Goal: Transaction & Acquisition: Book appointment/travel/reservation

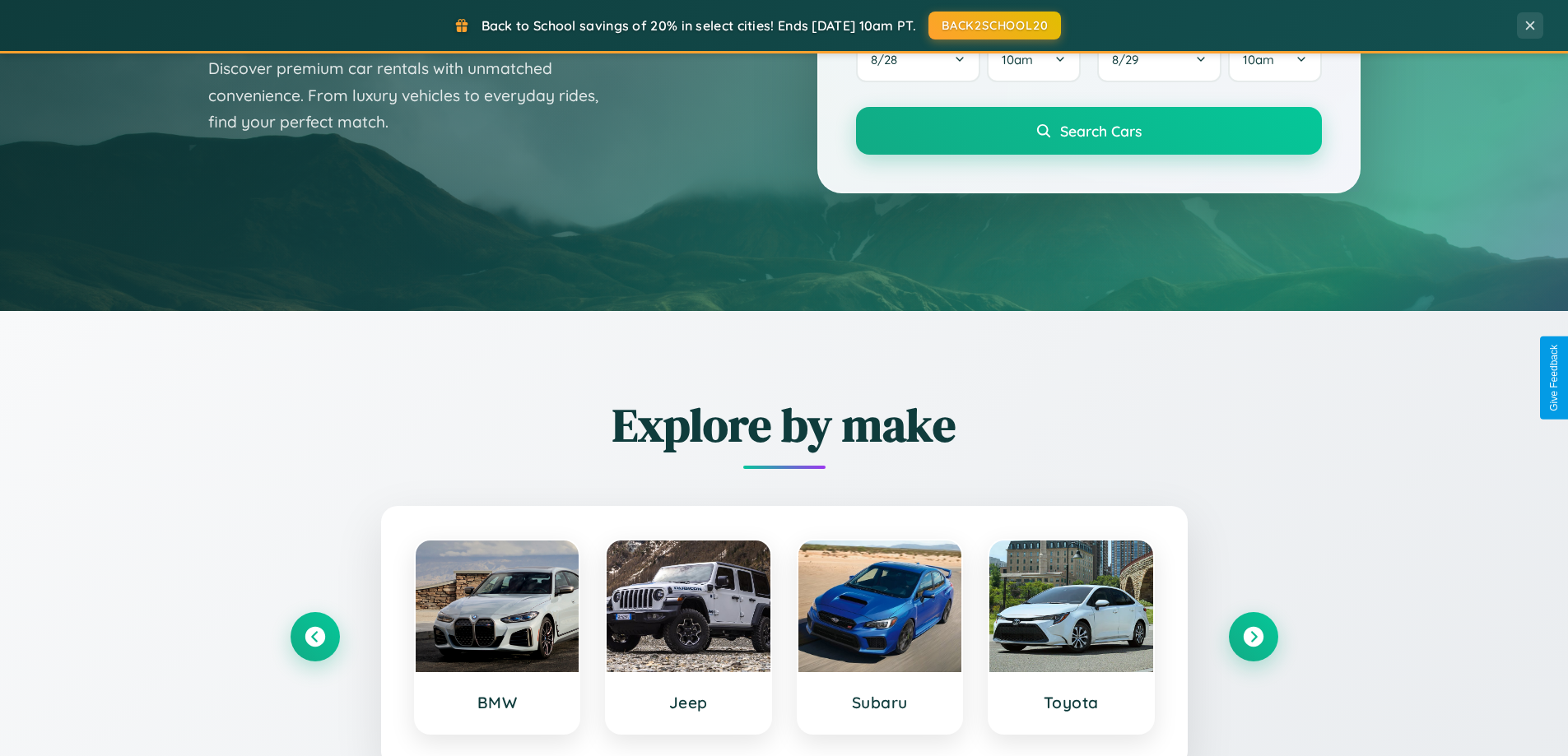
scroll to position [709, 0]
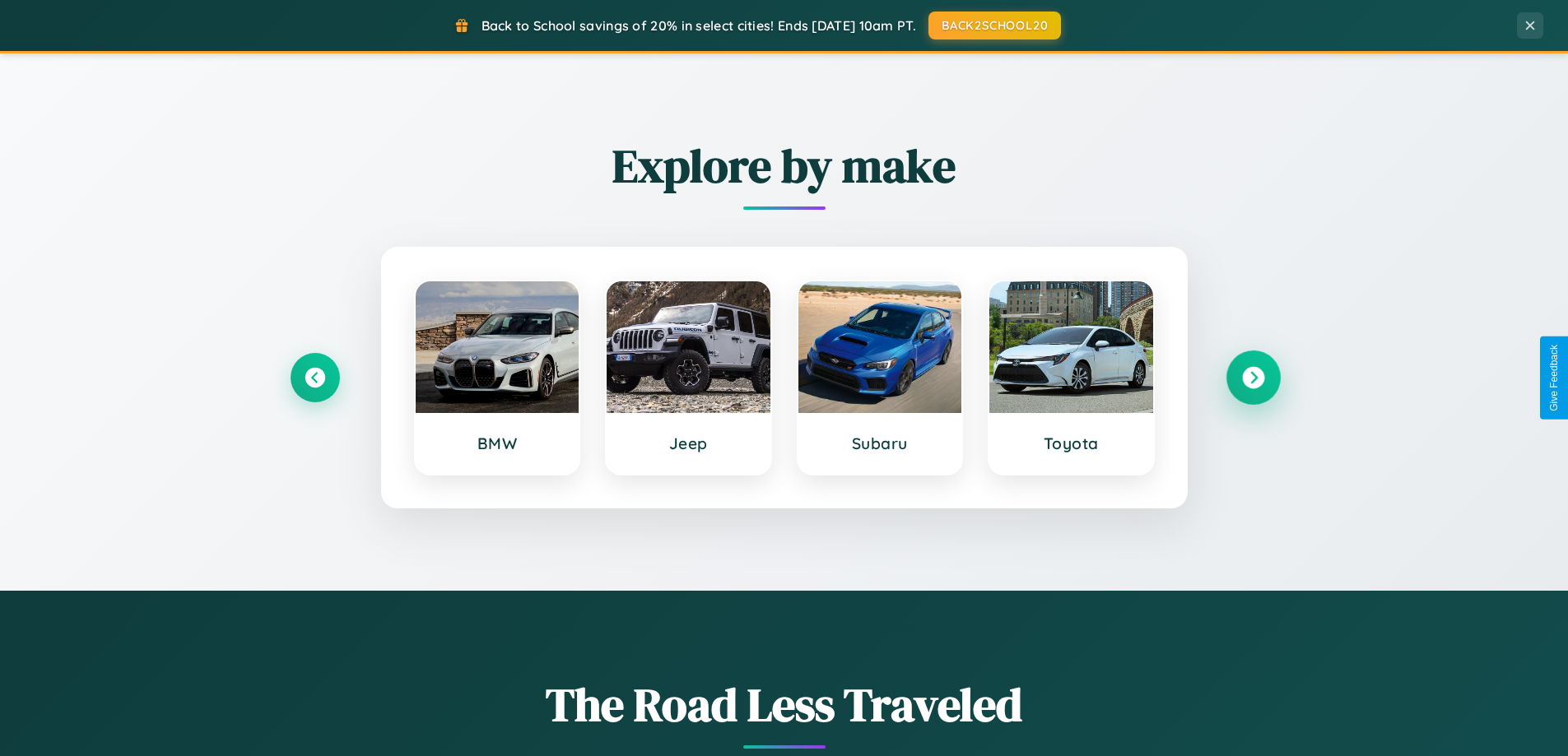
click at [1252, 378] on icon at bounding box center [1252, 378] width 23 height 23
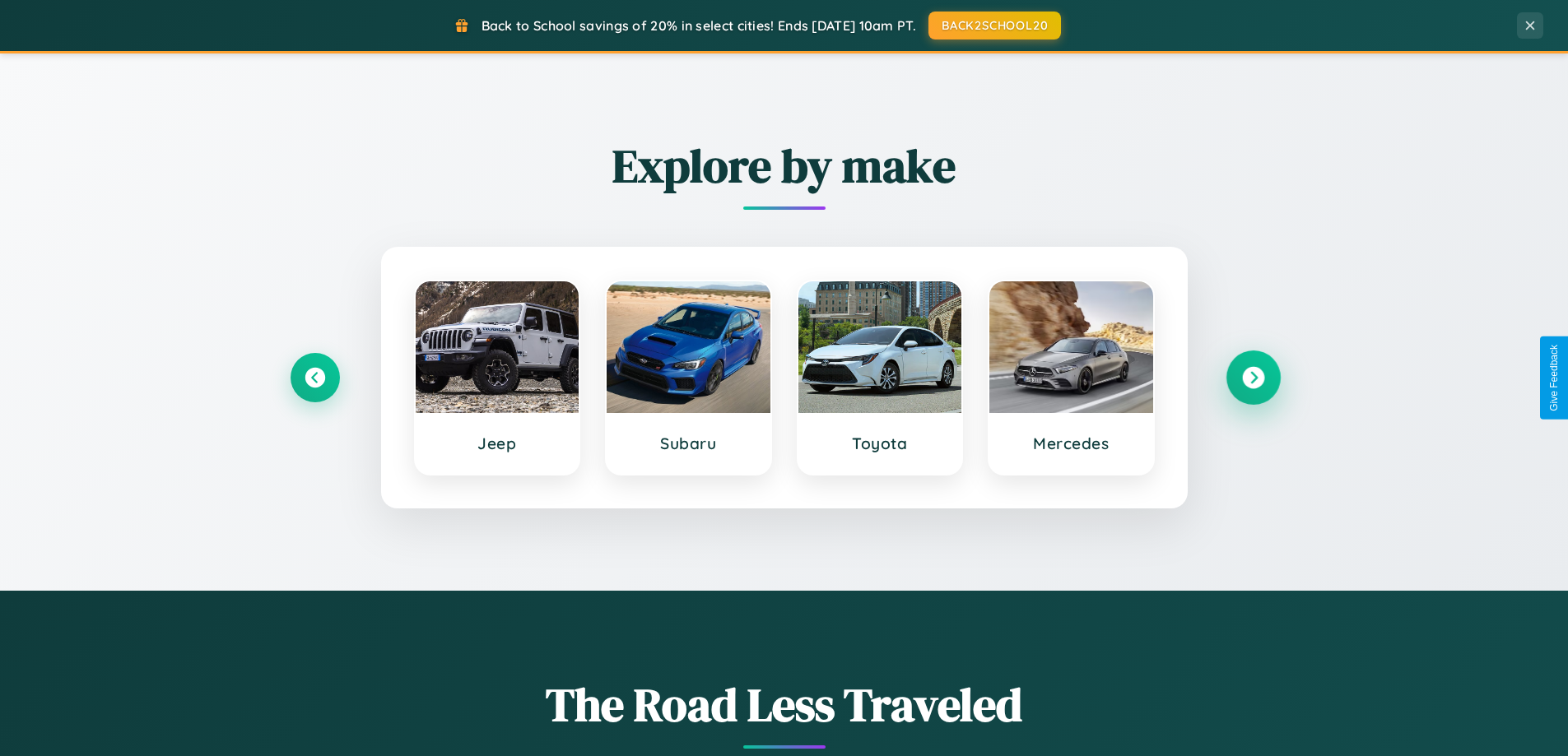
click at [1252, 378] on icon at bounding box center [1252, 378] width 23 height 23
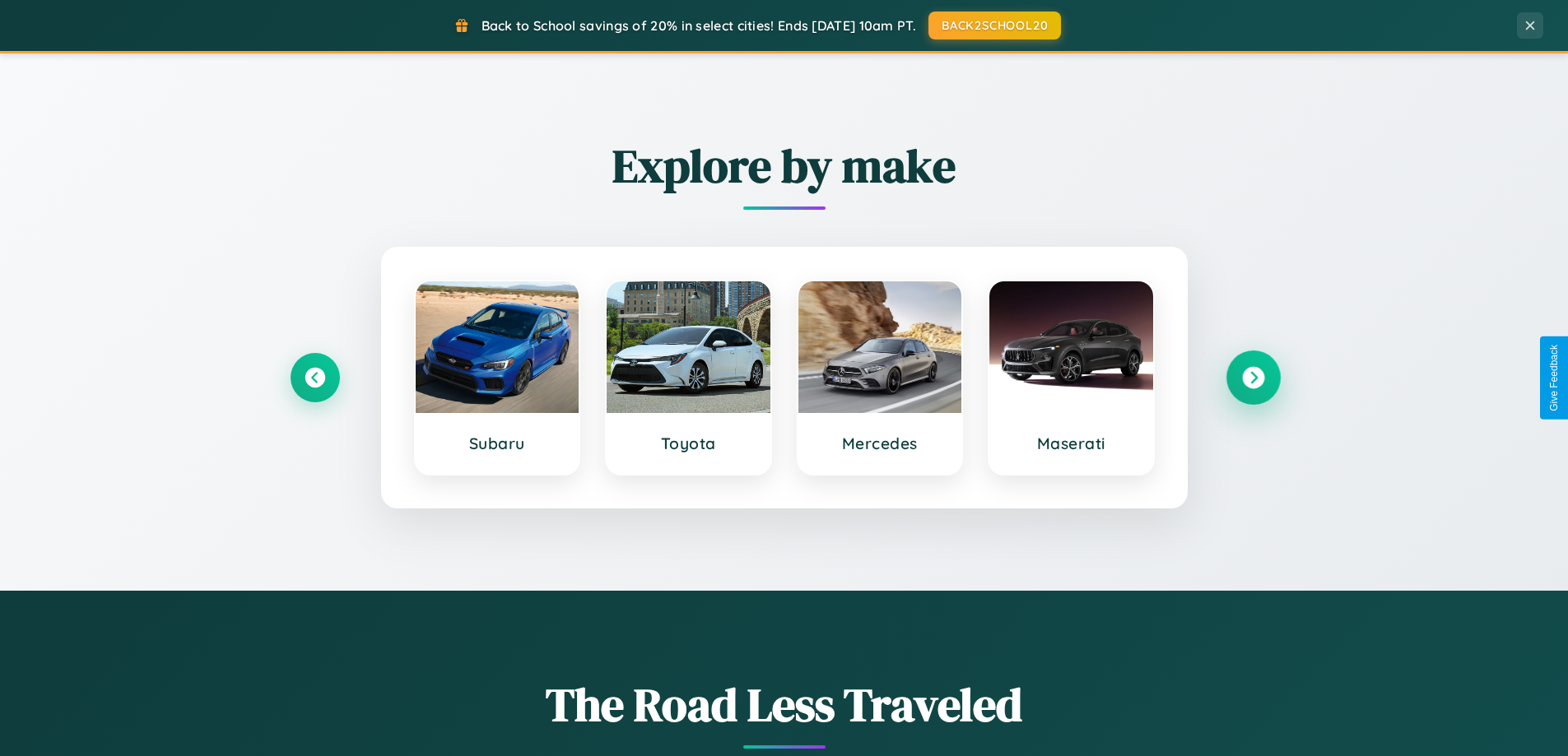
click at [1252, 378] on icon at bounding box center [1252, 378] width 23 height 23
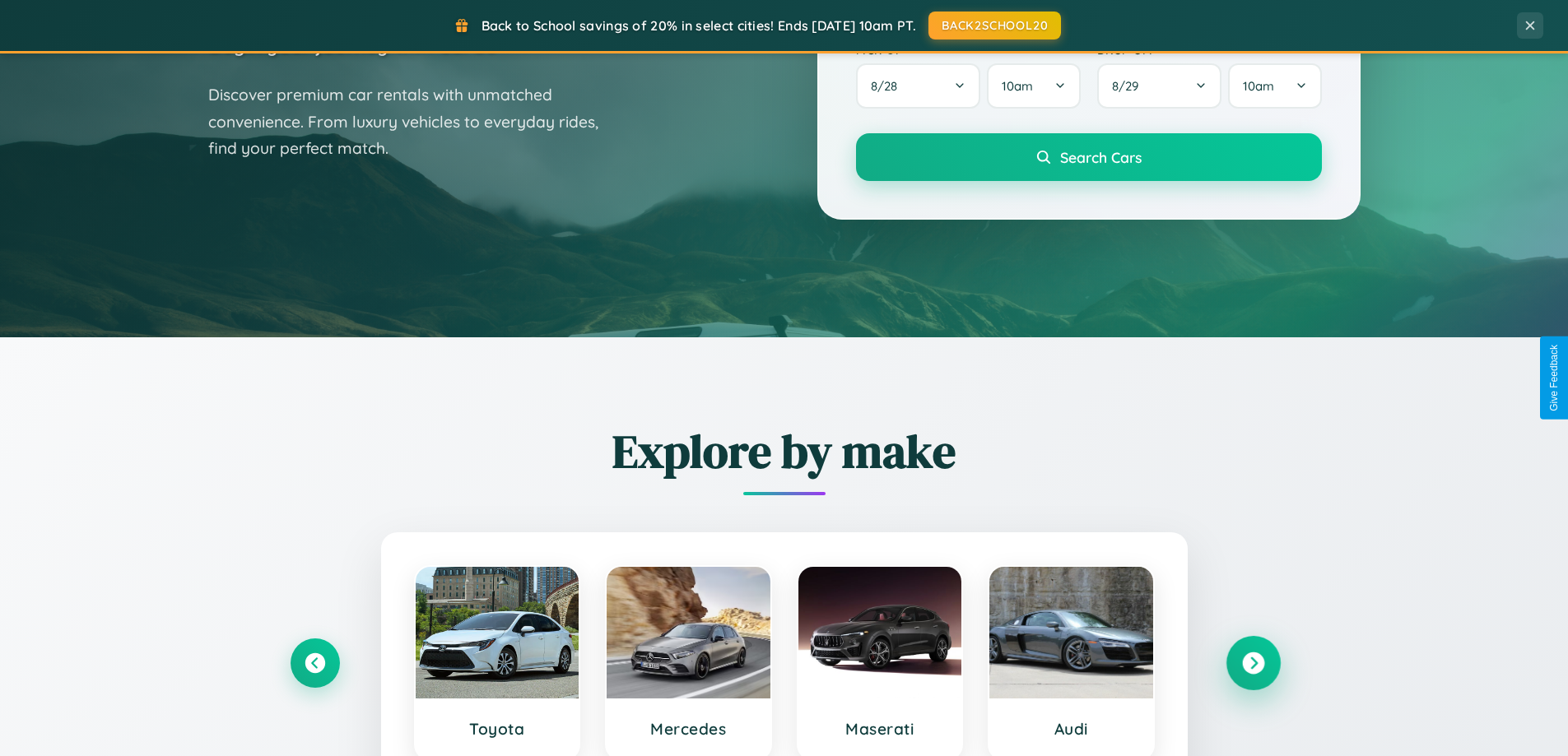
scroll to position [0, 0]
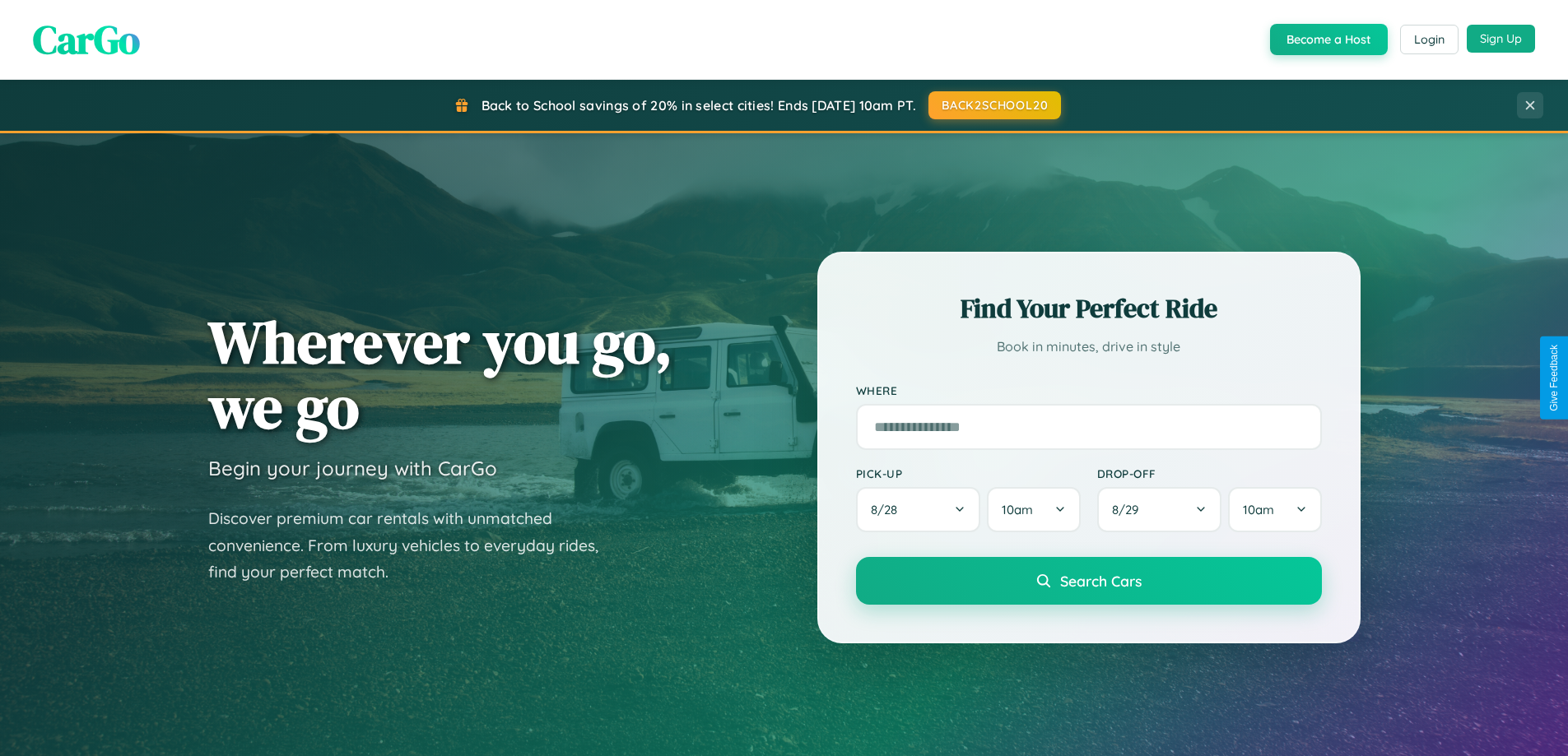
click at [1500, 40] on button "Sign Up" at bounding box center [1500, 38] width 69 height 28
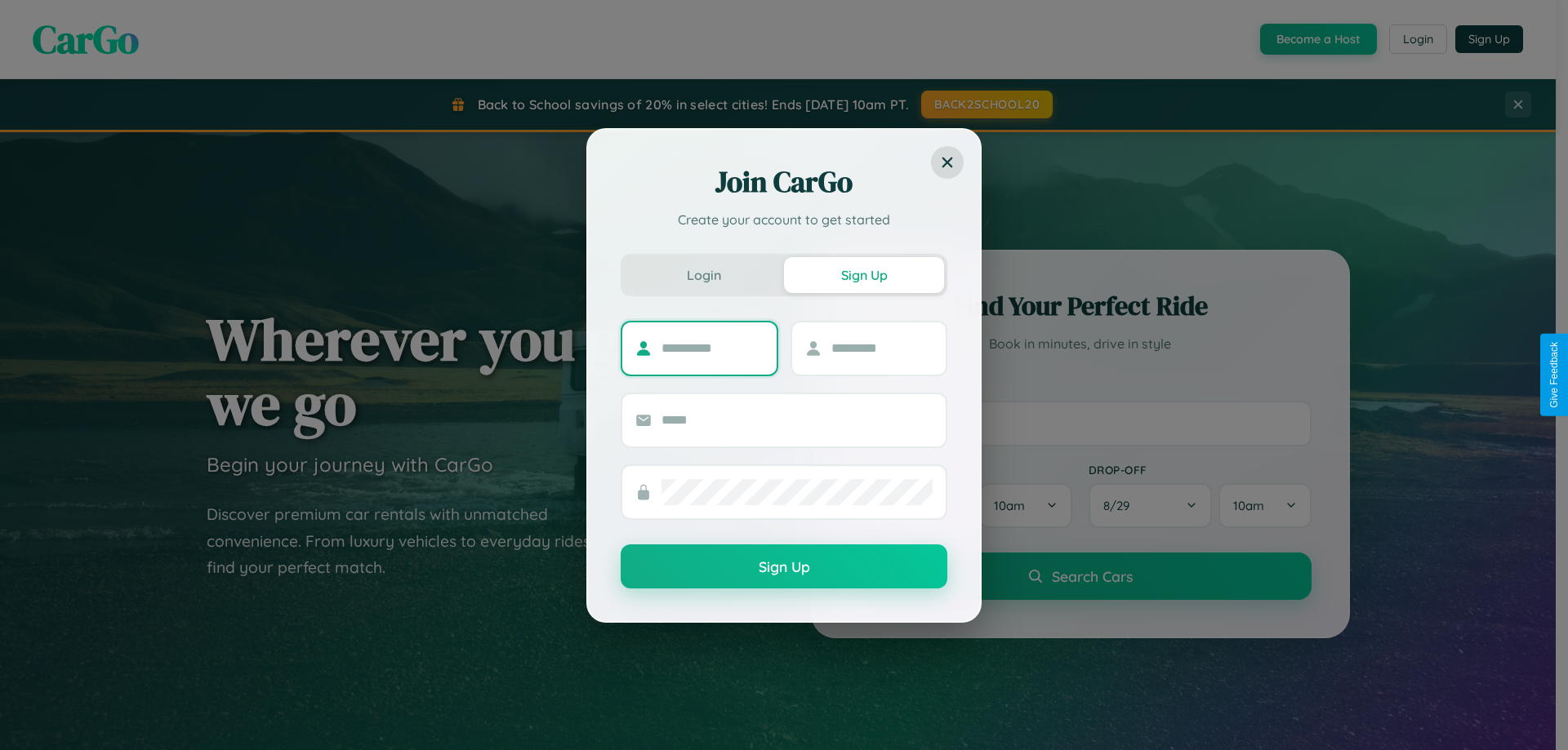
click at [712, 348] on input "text" at bounding box center [713, 348] width 102 height 26
type input "****"
click at [881, 348] on input "text" at bounding box center [882, 348] width 102 height 26
type input "*****"
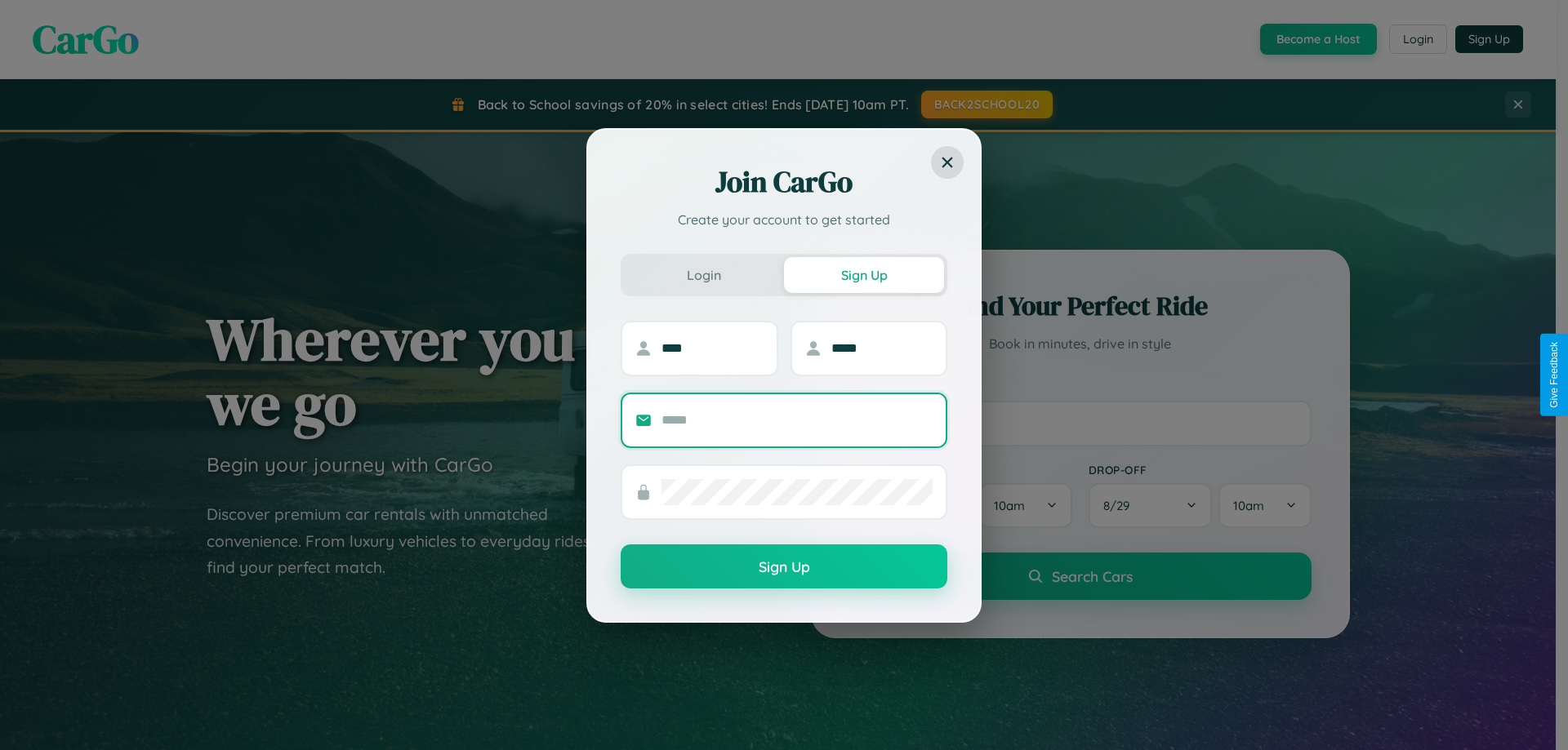
click at [797, 420] on input "text" at bounding box center [797, 420] width 271 height 26
type input "**********"
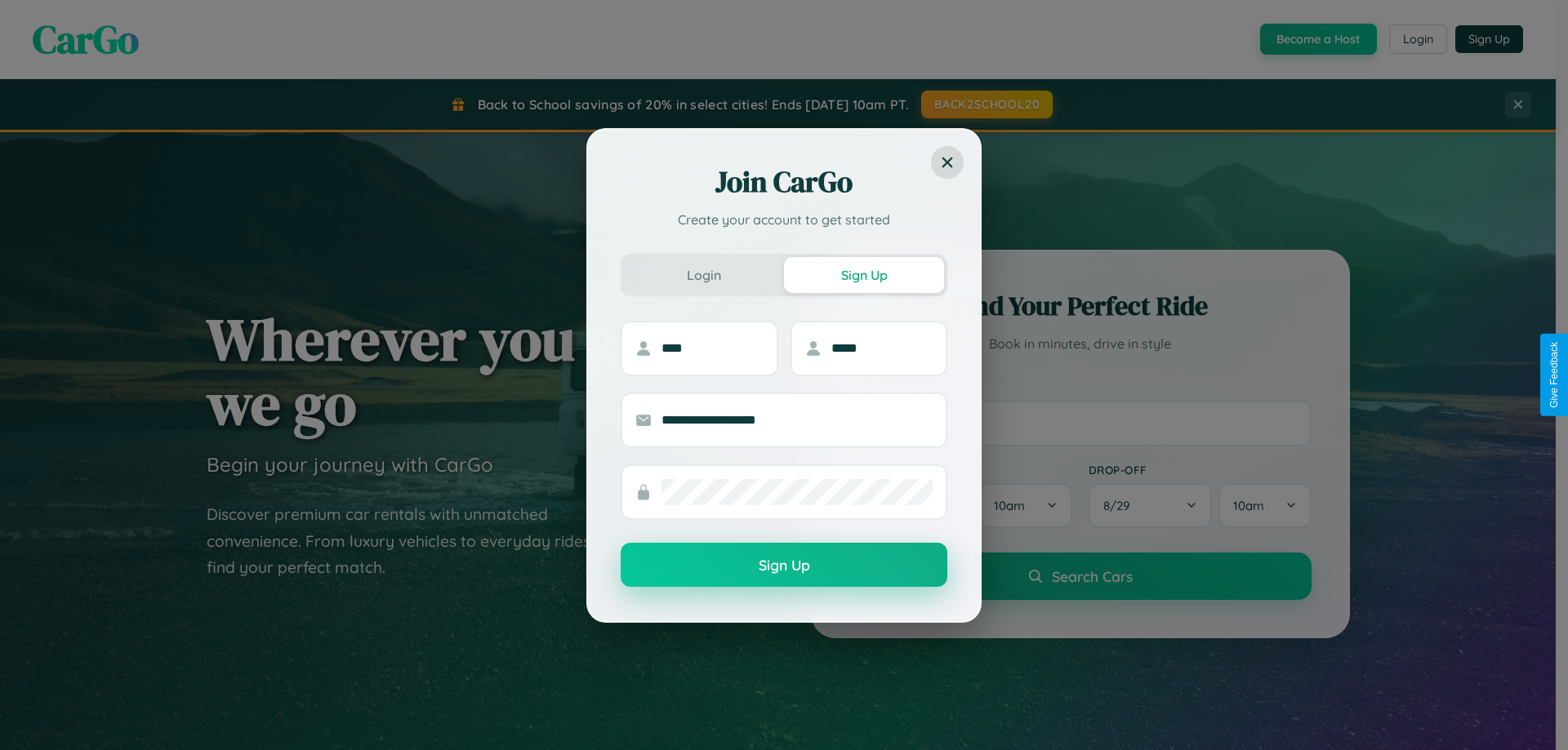
click at [784, 565] on button "Sign Up" at bounding box center [784, 565] width 327 height 44
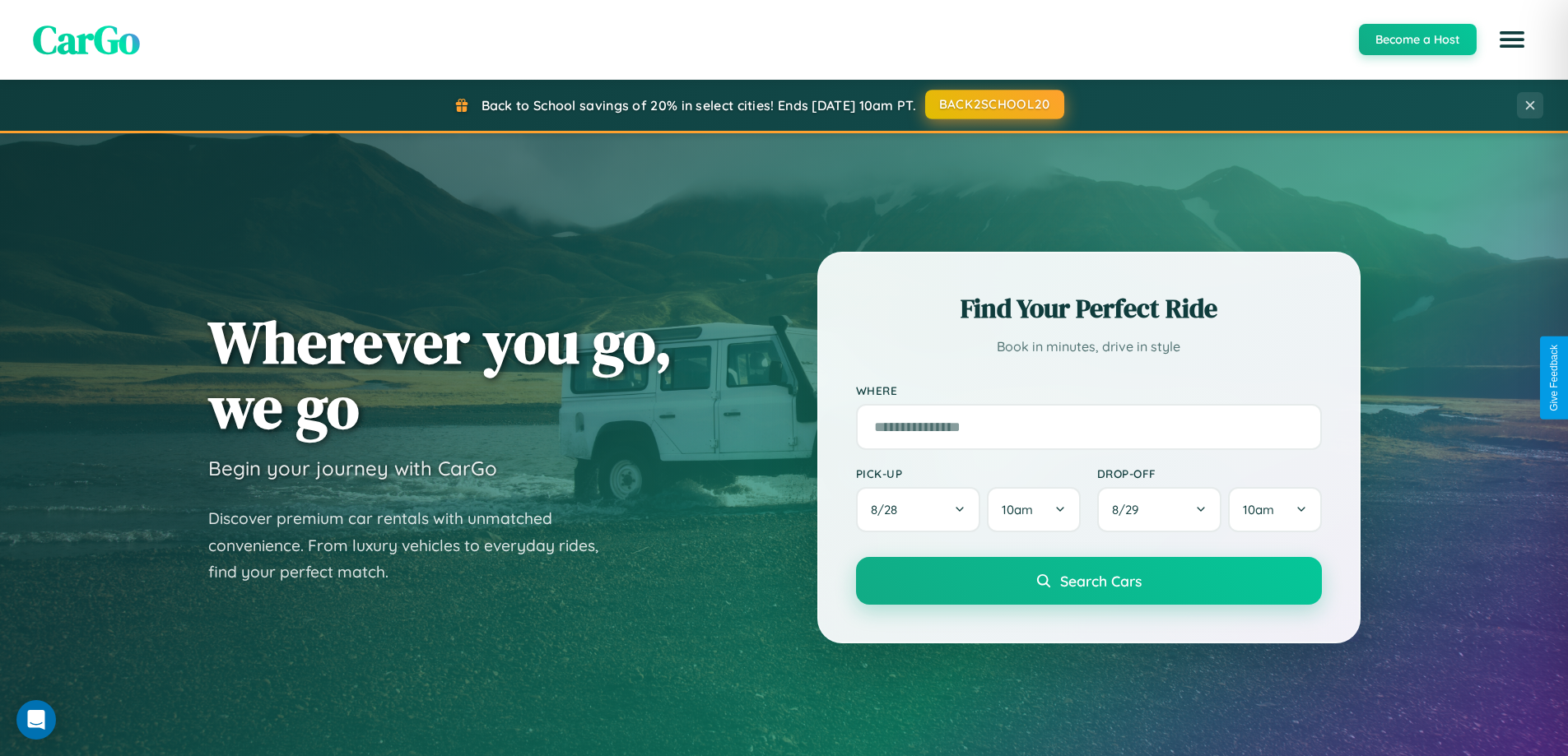
click at [993, 106] on button "BACK2SCHOOL20" at bounding box center [994, 104] width 139 height 30
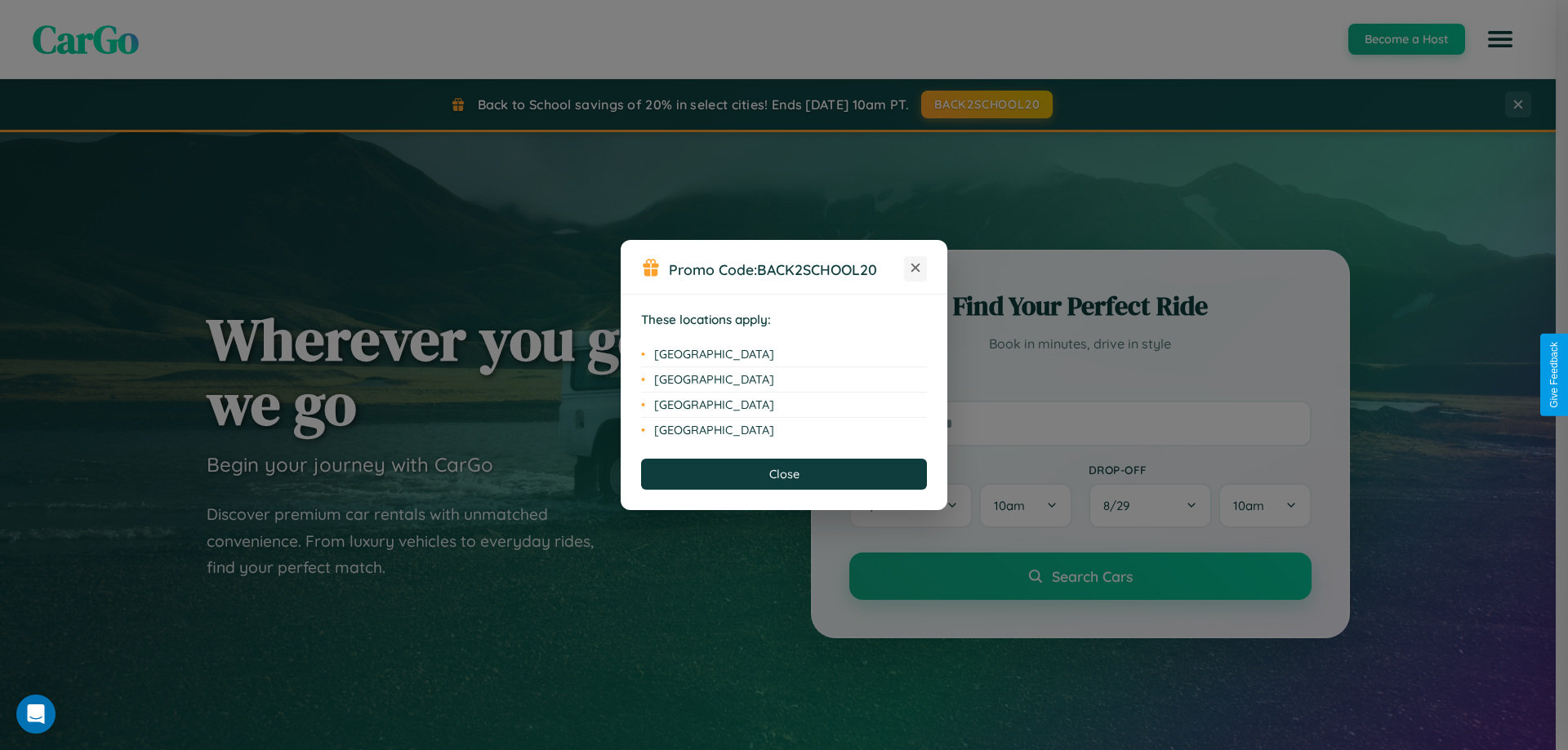
click at [915, 268] on icon at bounding box center [916, 268] width 9 height 9
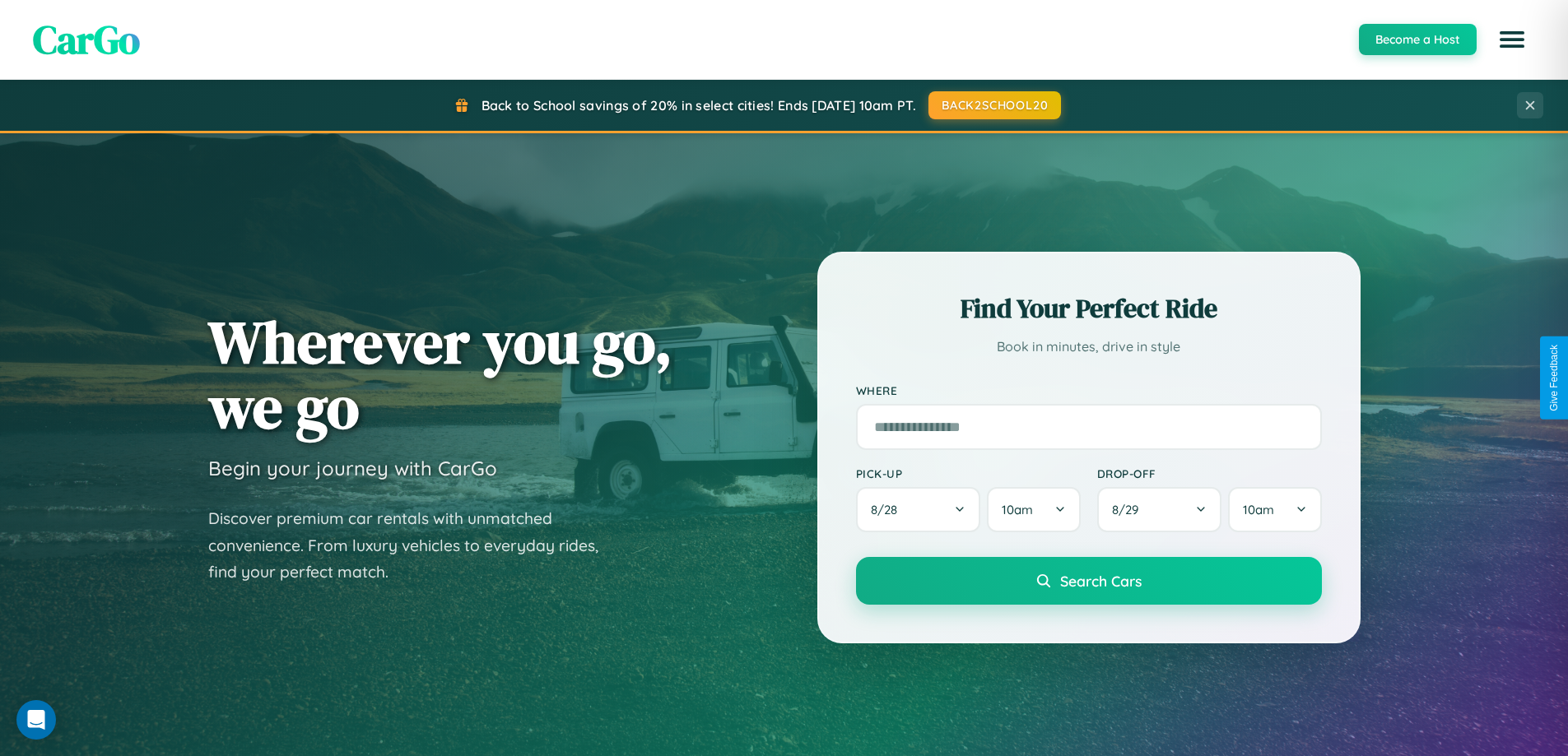
scroll to position [2644, 0]
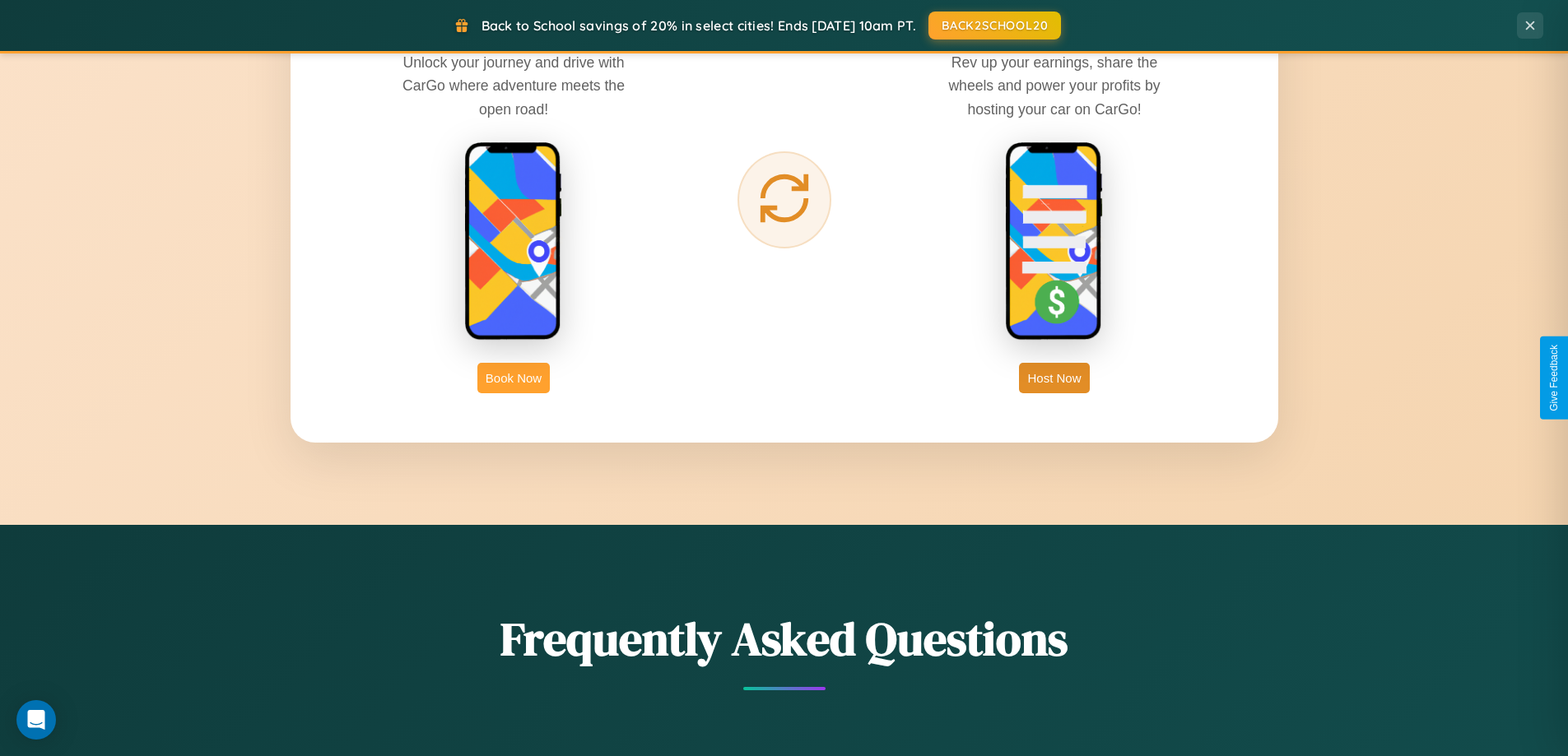
click at [513, 378] on button "Book Now" at bounding box center [513, 378] width 72 height 31
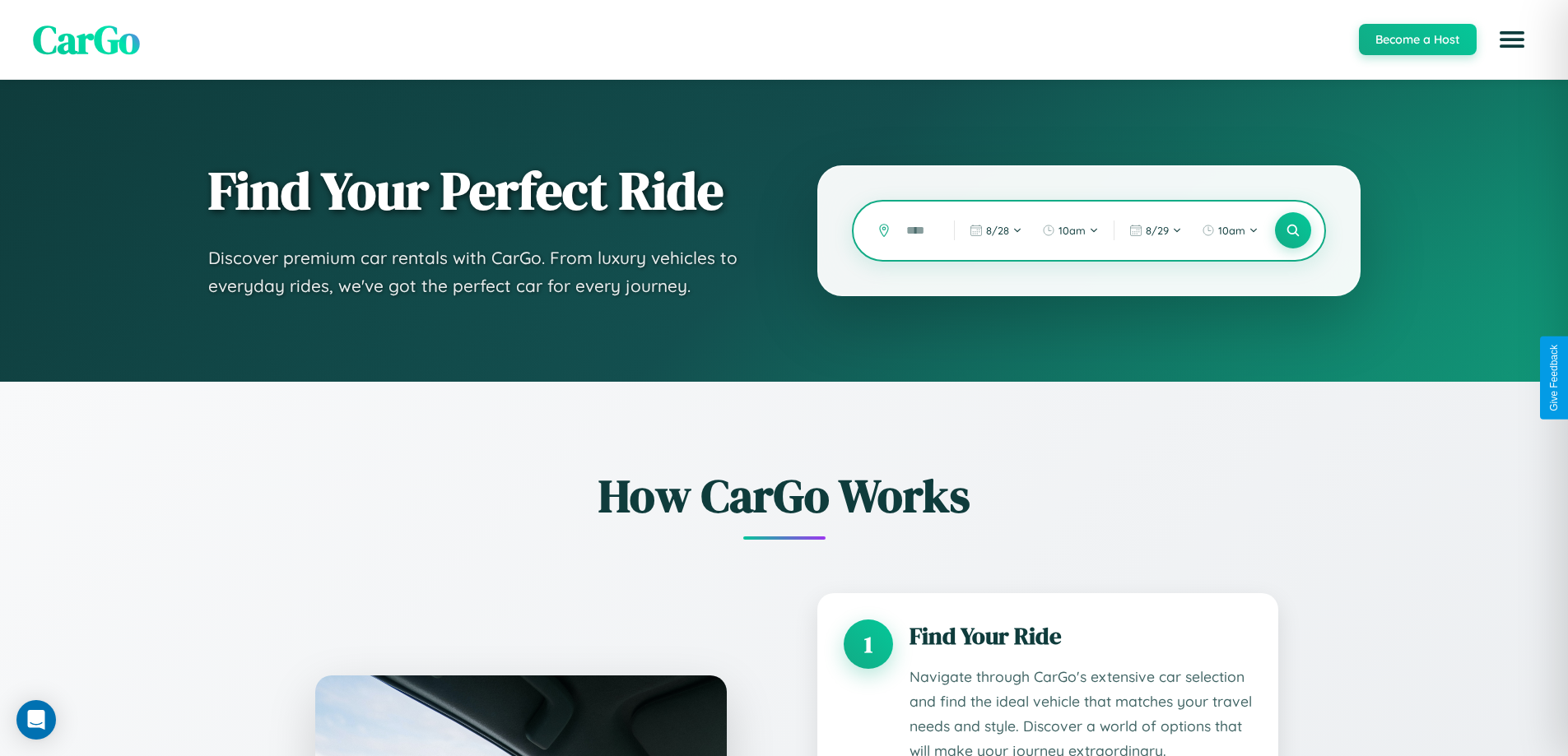
click at [918, 230] on input "text" at bounding box center [918, 231] width 40 height 29
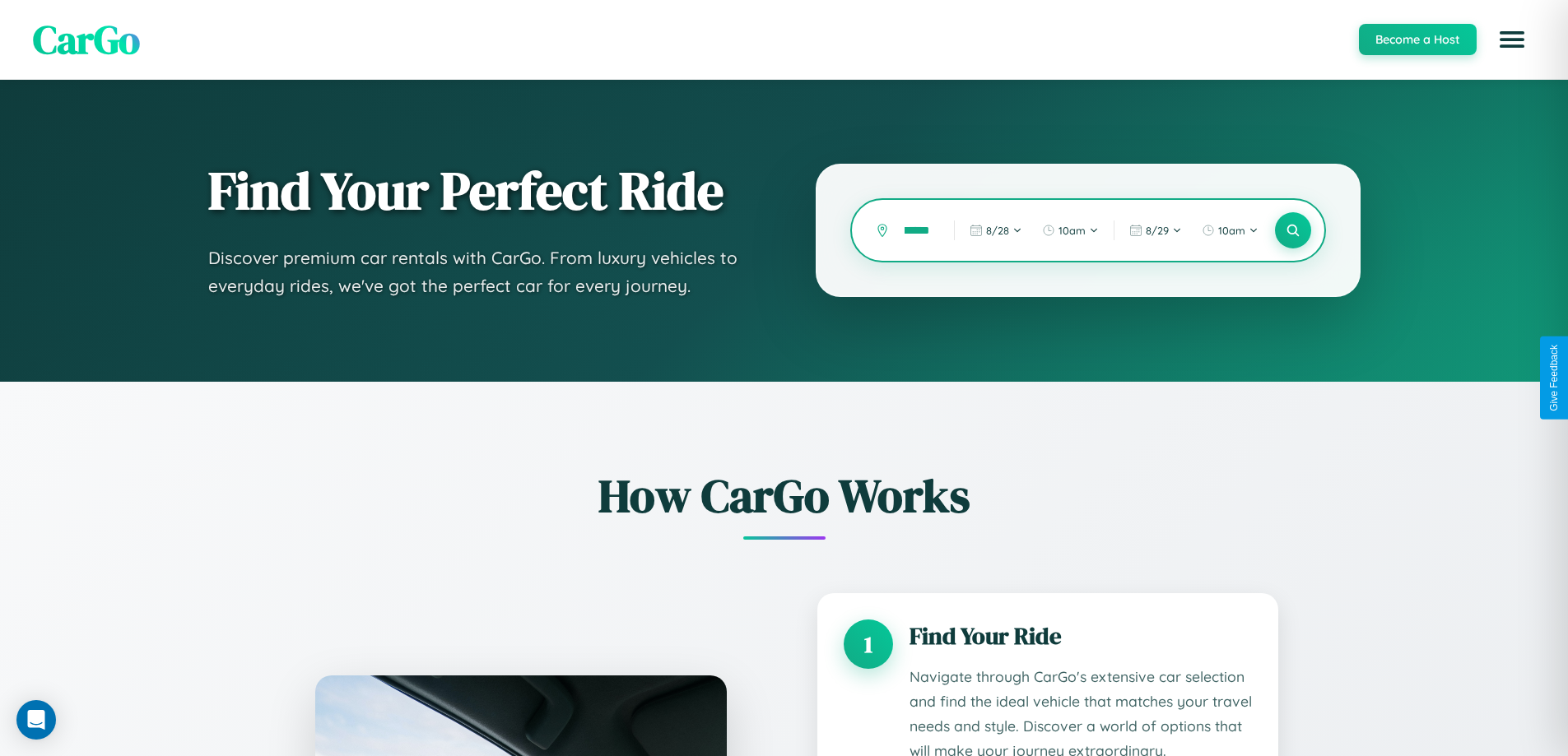
scroll to position [0, 16]
type input "******"
click at [1292, 230] on icon at bounding box center [1292, 230] width 15 height 15
